Goal: Task Accomplishment & Management: Use online tool/utility

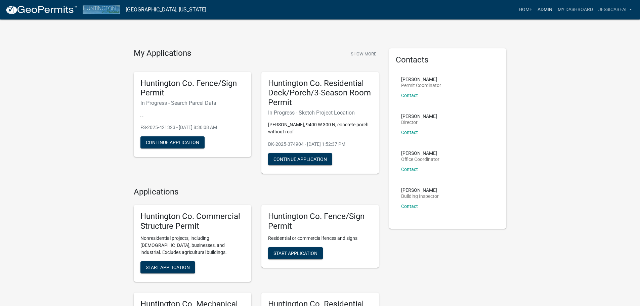
click at [542, 7] on link "Admin" at bounding box center [545, 9] width 20 height 13
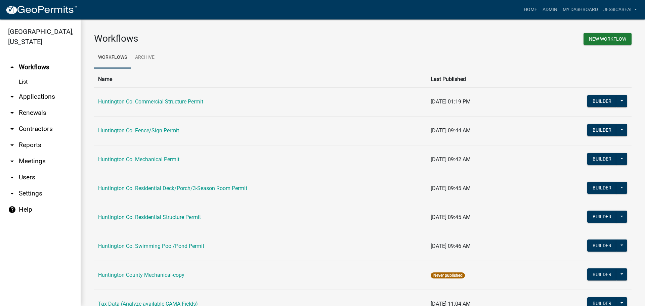
click at [26, 97] on link "arrow_drop_down Applications" at bounding box center [40, 97] width 81 height 16
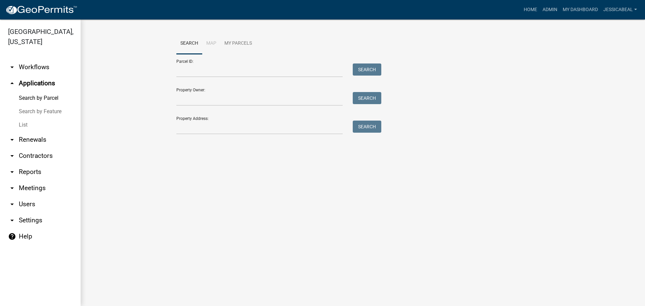
click at [24, 123] on link "List" at bounding box center [40, 124] width 81 height 13
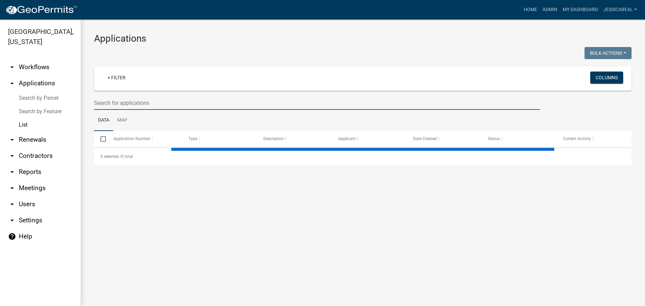
click at [103, 100] on input "text" at bounding box center [317, 103] width 446 height 14
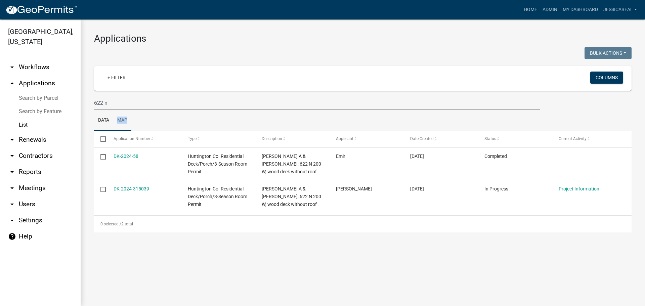
drag, startPoint x: 154, startPoint y: 113, endPoint x: 120, endPoint y: 113, distance: 34.3
click at [120, 113] on ul "Data Map" at bounding box center [363, 120] width 538 height 21
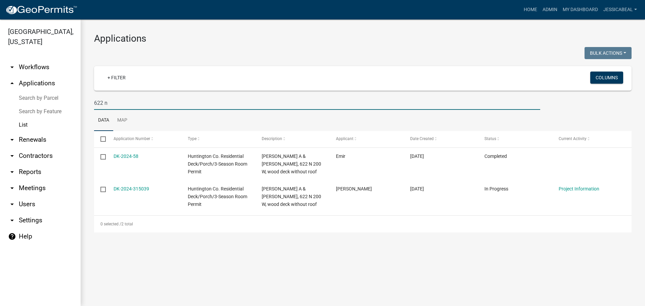
drag, startPoint x: 125, startPoint y: 100, endPoint x: 57, endPoint y: 103, distance: 68.0
click at [57, 103] on div "[GEOGRAPHIC_DATA], [US_STATE] arrow_drop_down Workflows List arrow_drop_up Appl…" at bounding box center [322, 162] width 645 height 287
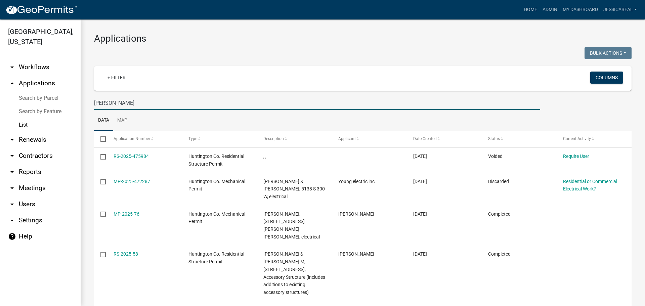
type input "[PERSON_NAME]"
